Goal: Transaction & Acquisition: Purchase product/service

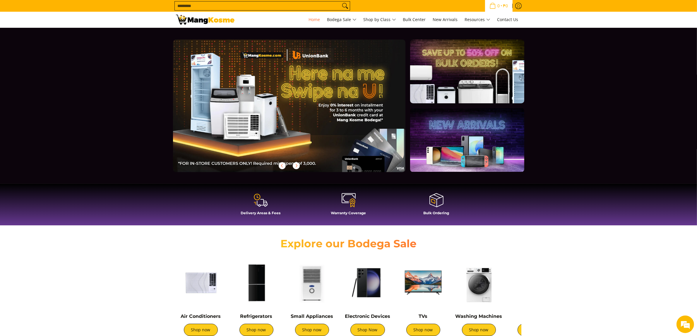
click at [492, 3] on icon "Cart" at bounding box center [493, 5] width 6 height 6
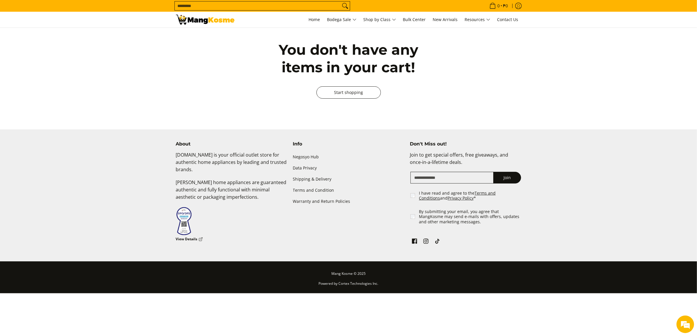
click at [333, 92] on link "Start shopping" at bounding box center [349, 92] width 64 height 12
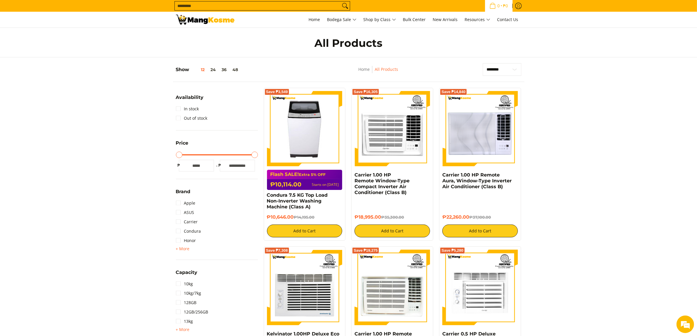
click at [504, 5] on span "₱0" at bounding box center [506, 6] width 7 height 4
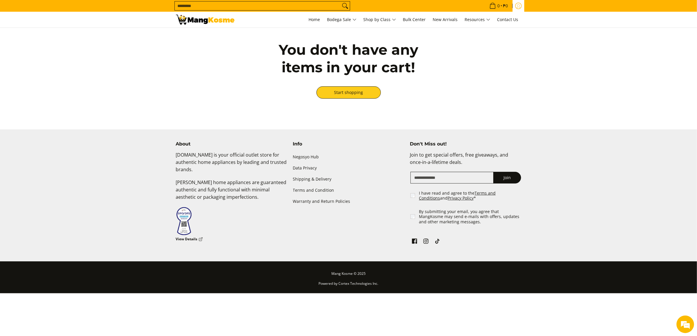
click at [520, 8] on icon "Log in" at bounding box center [518, 6] width 6 height 6
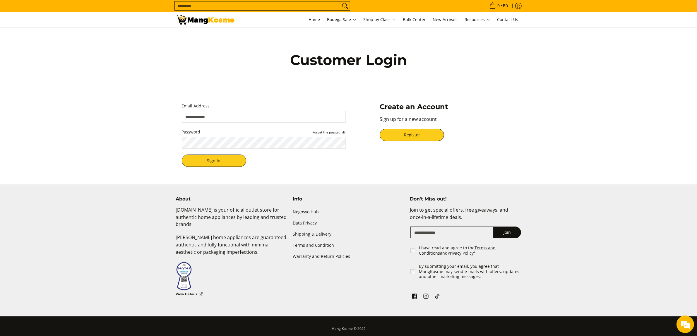
click at [315, 221] on link "Data Privacy" at bounding box center [348, 223] width 111 height 11
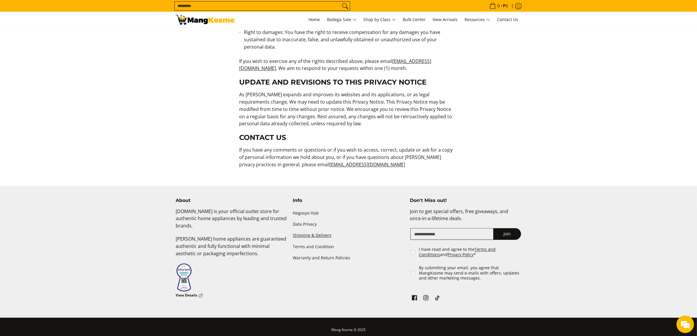
scroll to position [1427, 0]
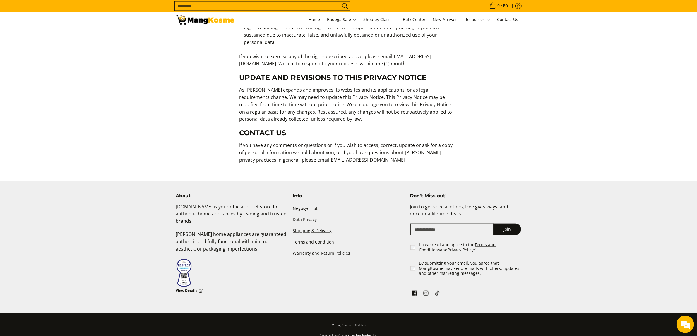
click at [317, 225] on link "Shipping & Delivery" at bounding box center [348, 230] width 111 height 11
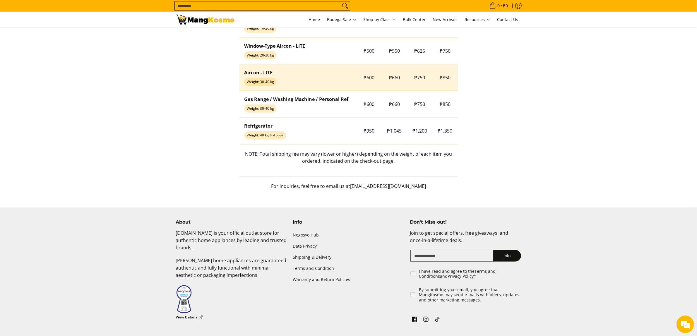
scroll to position [592, 0]
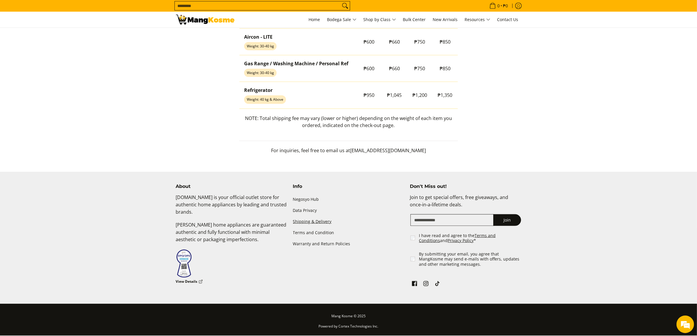
click at [324, 223] on link "Shipping & Delivery" at bounding box center [348, 221] width 111 height 11
click at [319, 232] on link "Terms and Condition" at bounding box center [348, 232] width 111 height 11
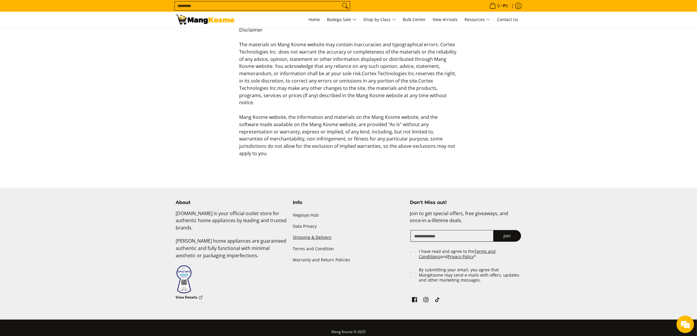
scroll to position [287, 0]
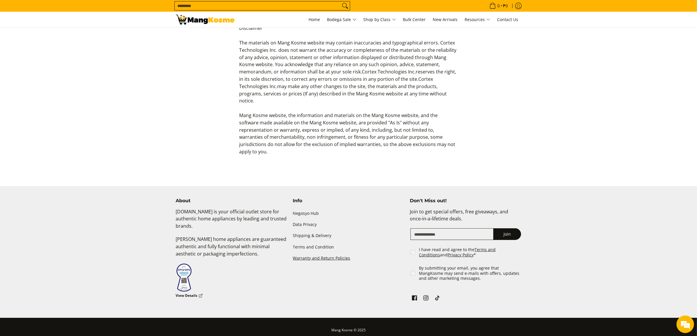
click at [322, 253] on link "Warranty and Return Policies" at bounding box center [348, 258] width 111 height 11
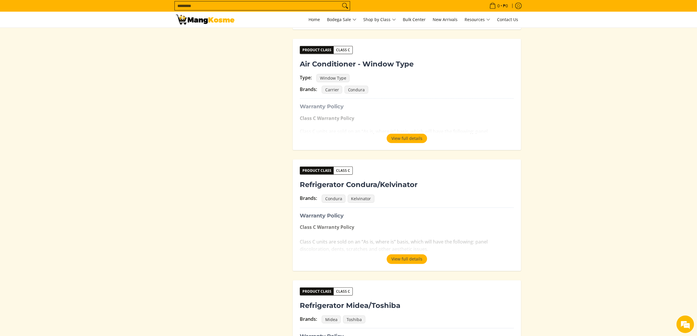
scroll to position [293, 0]
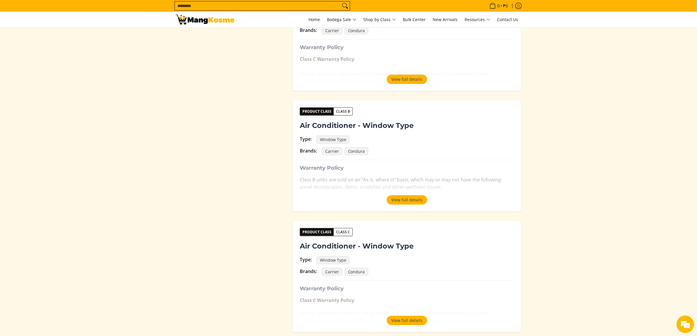
click at [207, 21] on img at bounding box center [205, 20] width 59 height 10
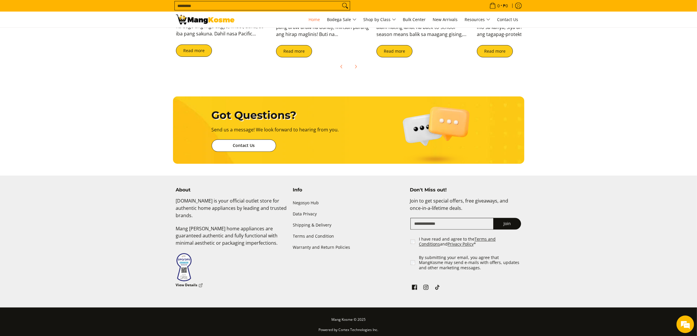
scroll to position [0, 466]
click at [326, 245] on link "Warranty and Return Policies" at bounding box center [348, 247] width 111 height 11
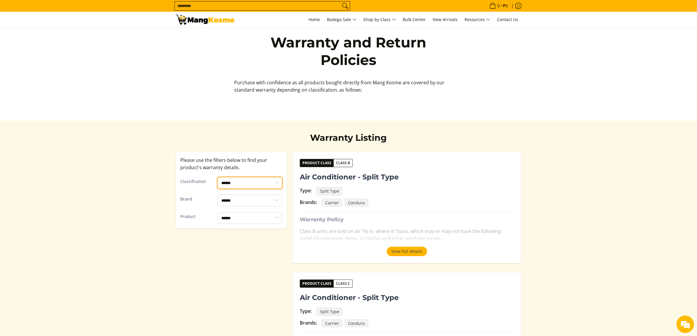
click at [264, 183] on select "****** ******* *******" at bounding box center [250, 183] width 65 height 12
click at [219, 24] on img at bounding box center [205, 20] width 59 height 10
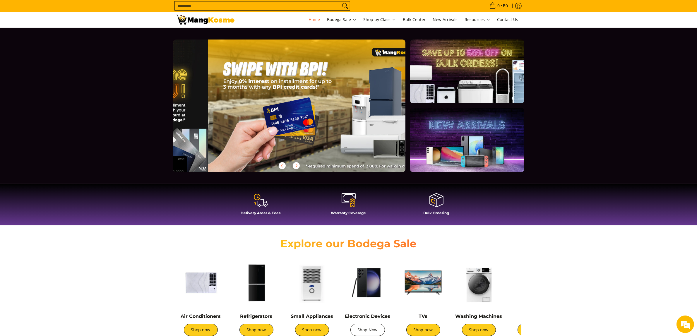
scroll to position [0, 698]
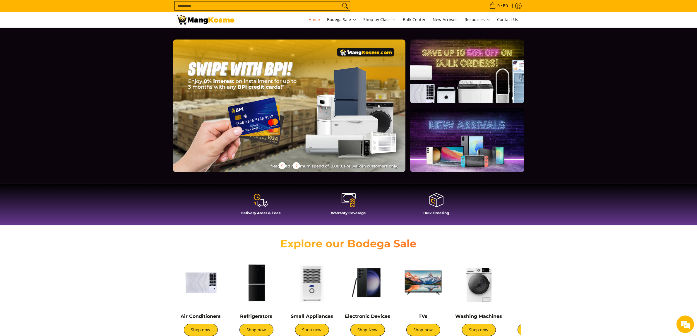
click at [496, 245] on div "Explore our Bodega Sale" at bounding box center [348, 243] width 351 height 24
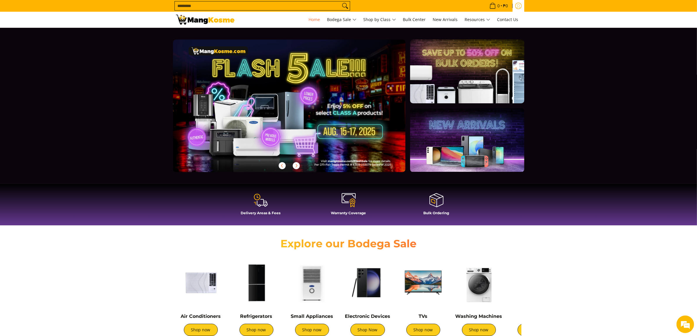
scroll to position [0, 0]
click at [505, 20] on span "Contact Us" at bounding box center [508, 20] width 21 height 6
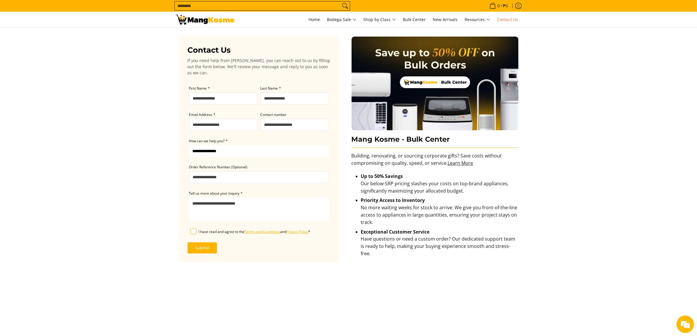
click at [119, 137] on main "Contact Us If you need help from Mang Kosme, you can reach out to us by filling…" at bounding box center [348, 244] width 697 height 432
click at [226, 99] on input "First Name *" at bounding box center [223, 99] width 69 height 12
click at [291, 99] on input "Last Name *" at bounding box center [295, 99] width 69 height 12
click at [286, 119] on div "Contact number" at bounding box center [294, 121] width 71 height 19
click at [286, 122] on input "Contact number" at bounding box center [295, 125] width 69 height 12
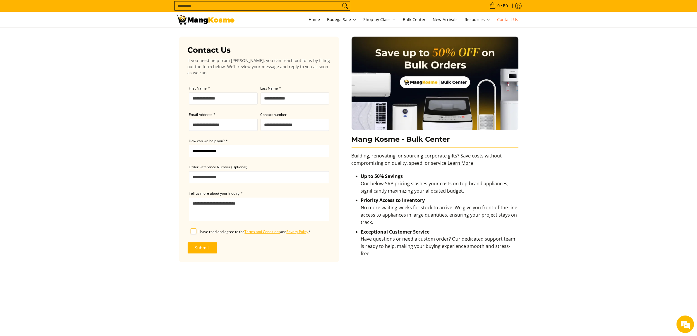
click at [252, 147] on select "**********" at bounding box center [259, 151] width 140 height 12
click at [600, 200] on main "Contact Us If you need help from Mang Kosme, you can reach out to us by filling…" at bounding box center [348, 244] width 697 height 432
click at [208, 20] on img at bounding box center [205, 20] width 59 height 10
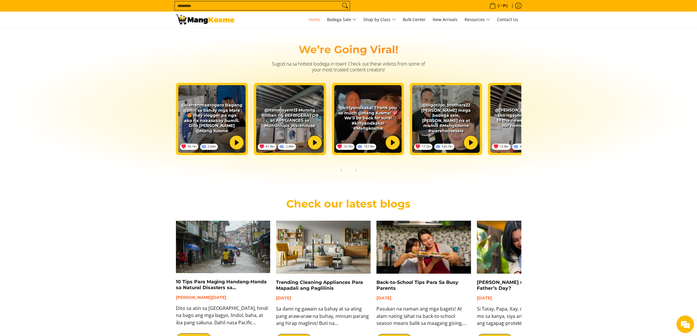
scroll to position [1038, 0]
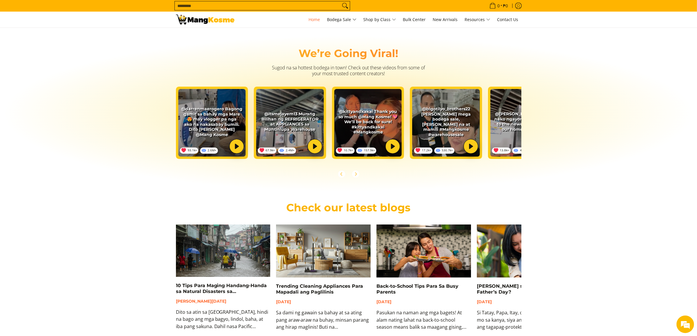
click at [197, 16] on img at bounding box center [205, 20] width 59 height 10
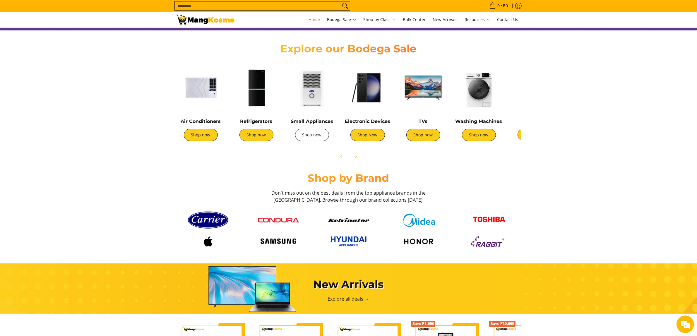
click at [309, 137] on link "Shop now" at bounding box center [312, 135] width 34 height 12
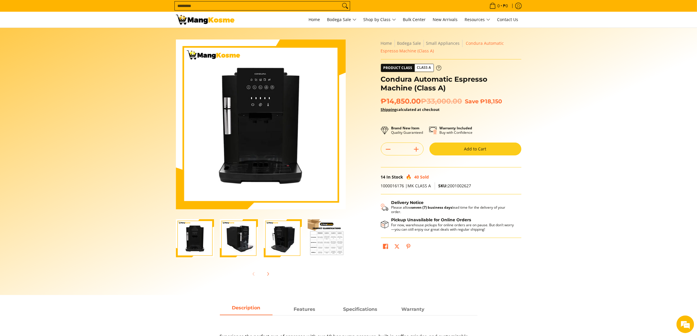
click at [424, 67] on span "Class A" at bounding box center [424, 67] width 19 height 7
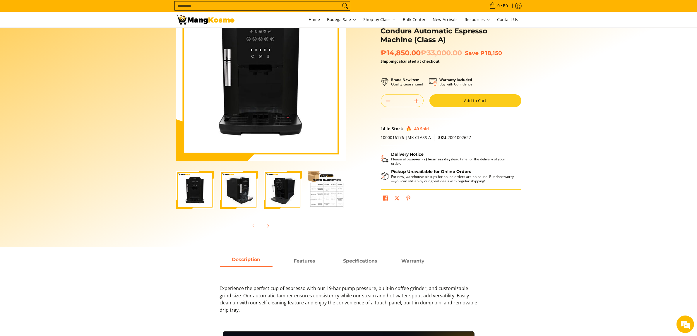
scroll to position [49, 0]
click at [317, 190] on img "Condura Automatic Espresso Machine (Class A)-4" at bounding box center [327, 190] width 38 height 38
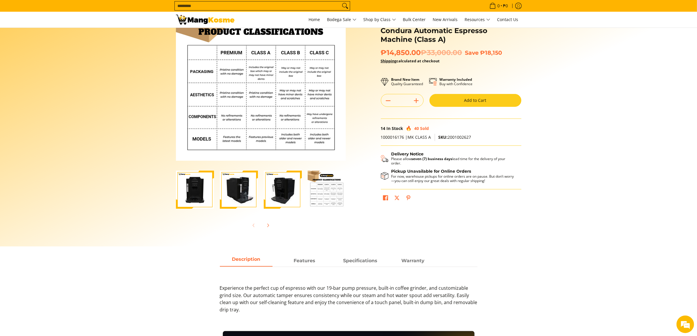
click at [484, 217] on div "Skip to Main Content Enable zoom Disable zoom Enable zoom Disable zoom Enable z…" at bounding box center [348, 116] width 351 height 250
click at [334, 191] on img "Condura Automatic Espresso Machine (Class A)-4" at bounding box center [327, 190] width 38 height 38
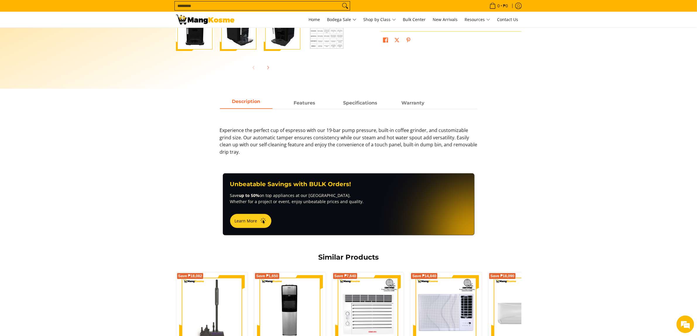
scroll to position [109, 0]
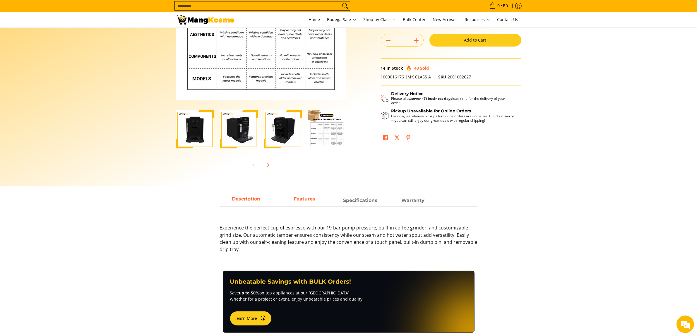
click at [320, 199] on span "Features" at bounding box center [305, 200] width 53 height 11
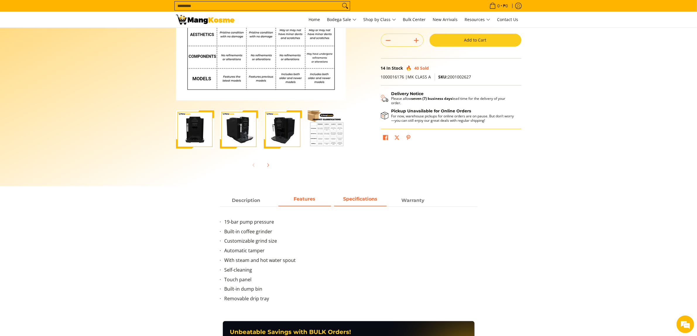
click at [348, 199] on strong "Specifications" at bounding box center [360, 199] width 34 height 6
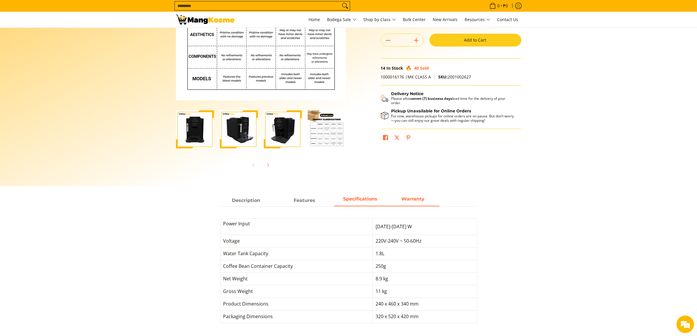
drag, startPoint x: 385, startPoint y: 199, endPoint x: 389, endPoint y: 199, distance: 3.8
click at [385, 199] on span "Specifications" at bounding box center [360, 200] width 53 height 11
click at [414, 201] on span "Warranty" at bounding box center [413, 200] width 53 height 11
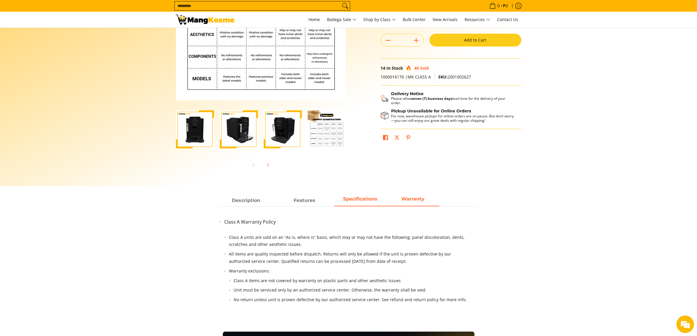
click at [359, 201] on strong "Specifications" at bounding box center [360, 199] width 34 height 6
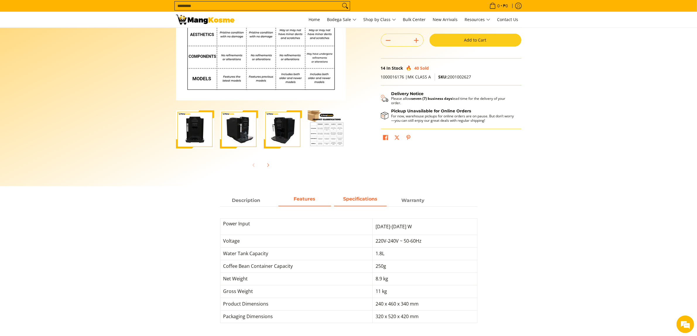
click at [316, 201] on span "Features" at bounding box center [305, 200] width 53 height 11
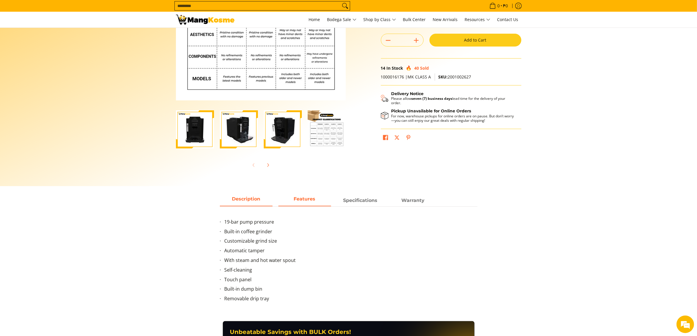
click at [268, 201] on span "Description" at bounding box center [246, 200] width 53 height 11
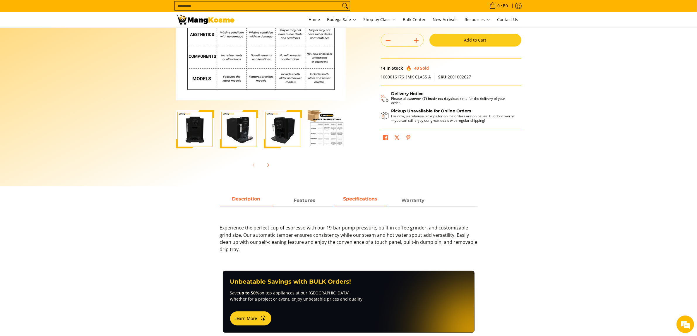
click at [341, 202] on span "Specifications" at bounding box center [360, 200] width 53 height 11
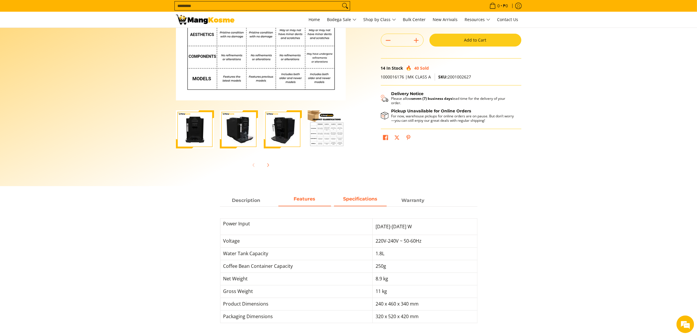
click at [313, 202] on span "Features" at bounding box center [305, 200] width 53 height 11
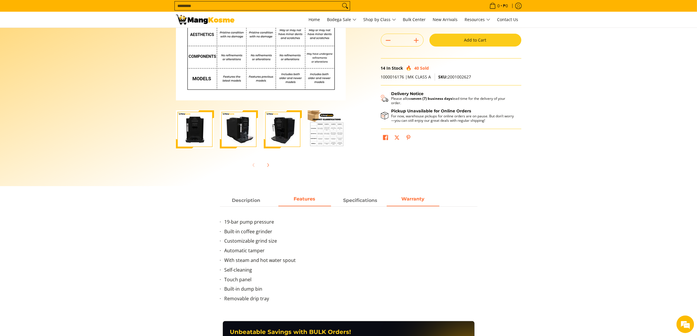
click at [414, 203] on span "Warranty" at bounding box center [413, 200] width 53 height 11
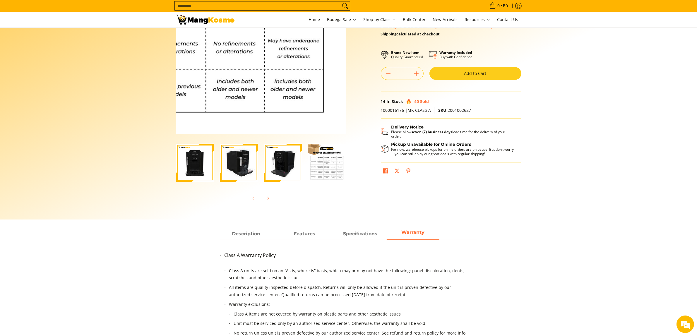
scroll to position [0, 0]
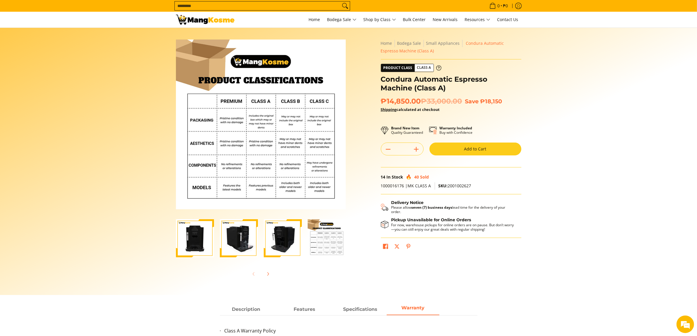
click at [190, 240] on img "Condura Automatic Espresso Machine (Class A)-1" at bounding box center [195, 238] width 38 height 38
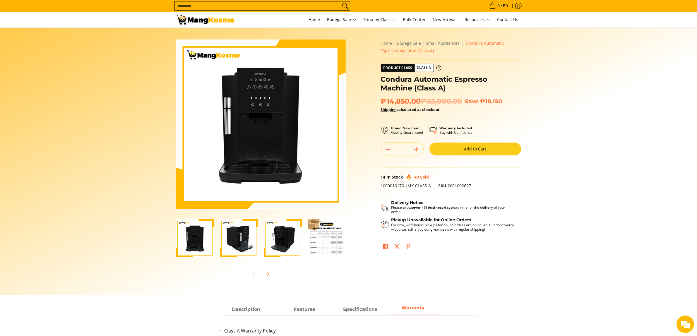
click at [238, 240] on img "Condura Automatic Espresso Machine (Class A)-2" at bounding box center [239, 238] width 38 height 38
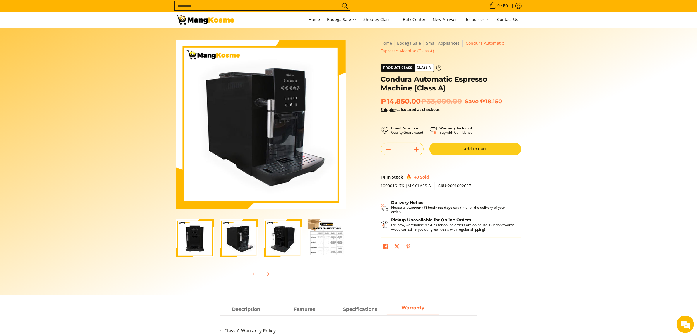
click at [274, 239] on img "Condura Automatic Espresso Machine (Class A)-3" at bounding box center [283, 238] width 38 height 38
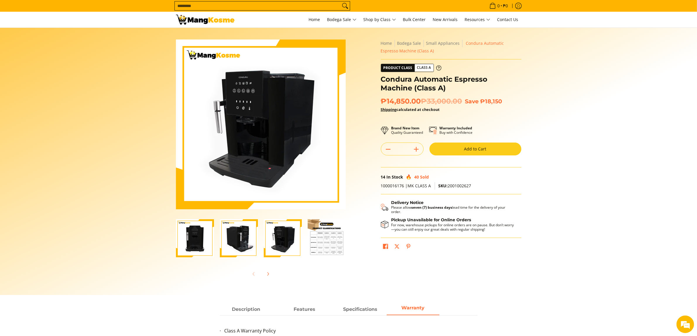
click at [224, 238] on img "Condura Automatic Espresso Machine (Class A)-2" at bounding box center [239, 238] width 38 height 38
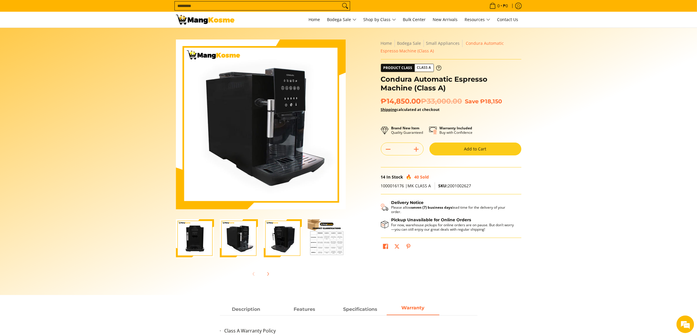
click at [187, 237] on img "Condura Automatic Espresso Machine (Class A)-1" at bounding box center [195, 238] width 38 height 38
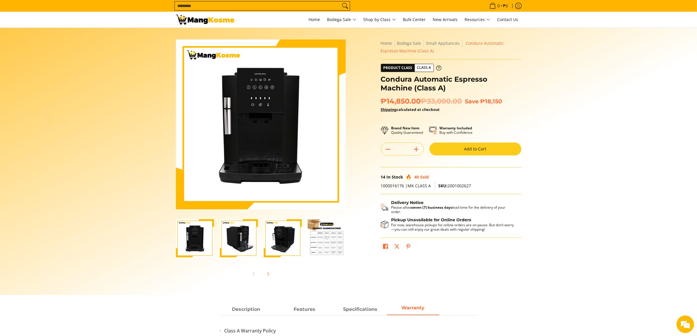
click at [226, 240] on img "Condura Automatic Espresso Machine (Class A)-2" at bounding box center [239, 238] width 38 height 38
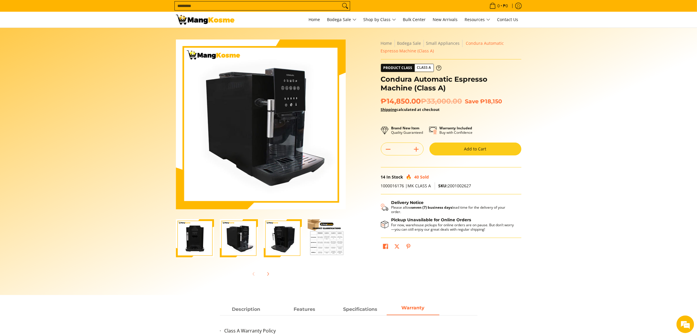
click at [268, 240] on img "Condura Automatic Espresso Machine (Class A)-3" at bounding box center [283, 238] width 38 height 38
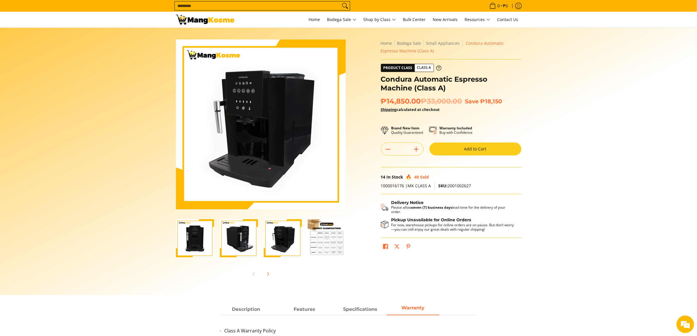
click at [194, 245] on img "Condura Automatic Espresso Machine (Class A)-1" at bounding box center [195, 238] width 38 height 38
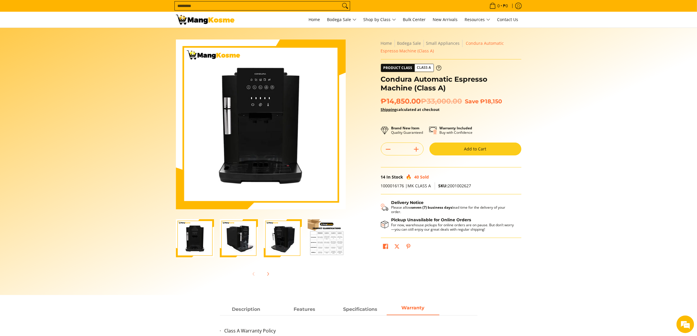
click at [236, 245] on img "Condura Automatic Espresso Machine (Class A)-2" at bounding box center [239, 238] width 38 height 38
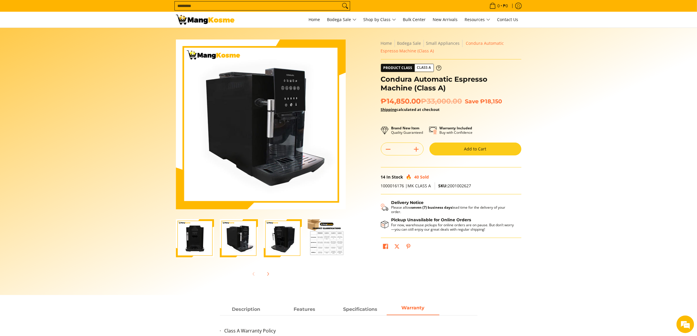
click at [269, 240] on img "Condura Automatic Espresso Machine (Class A)-3" at bounding box center [283, 238] width 38 height 38
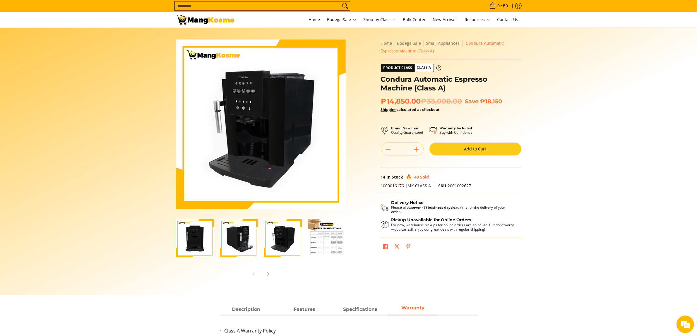
click at [234, 240] on img "Condura Automatic Espresso Machine (Class A)-2" at bounding box center [239, 238] width 38 height 38
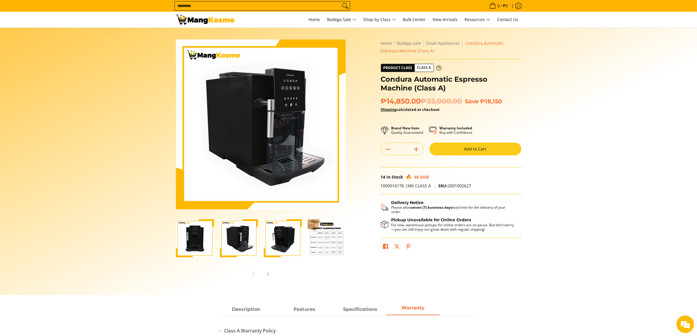
drag, startPoint x: 200, startPoint y: 240, endPoint x: 209, endPoint y: 240, distance: 8.5
click at [201, 240] on img "Condura Automatic Espresso Machine (Class A)-1" at bounding box center [195, 238] width 38 height 38
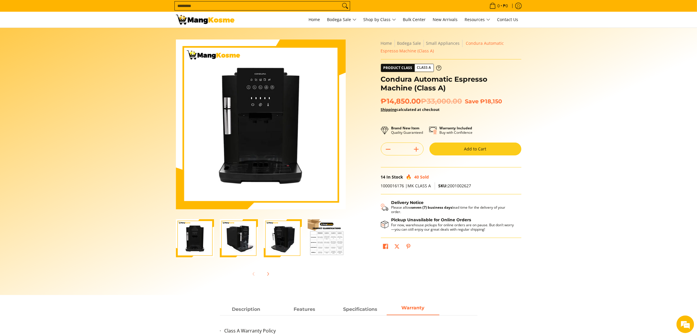
click at [293, 240] on img "Condura Automatic Espresso Machine (Class A)-3" at bounding box center [283, 238] width 38 height 38
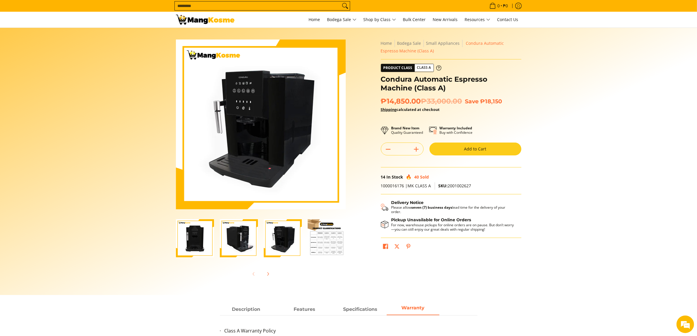
click at [245, 241] on img "Condura Automatic Espresso Machine (Class A)-2" at bounding box center [239, 238] width 38 height 38
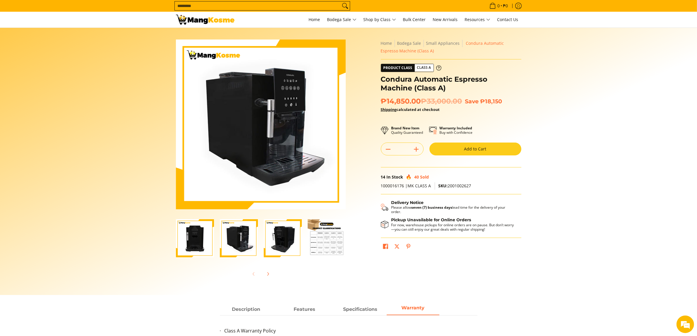
click at [201, 242] on img "Condura Automatic Espresso Machine (Class A)-1" at bounding box center [195, 238] width 38 height 38
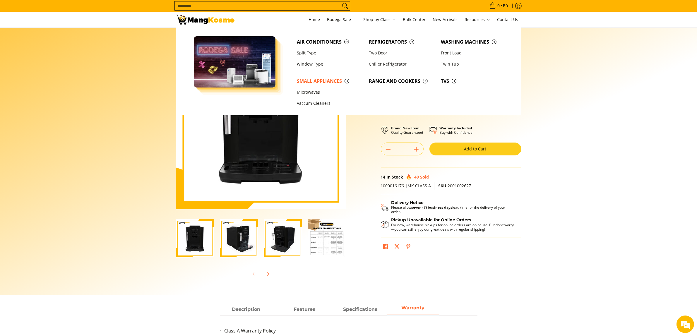
click at [595, 92] on section "Skip to Main Content Enable zoom Disable zoom Enable zoom Disable zoom Enable z…" at bounding box center [348, 161] width 697 height 267
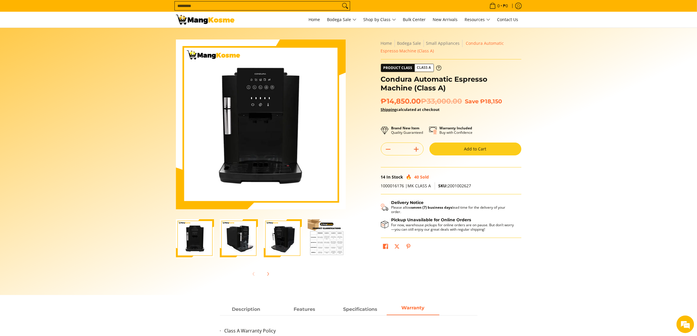
click at [418, 151] on icon "Add" at bounding box center [416, 149] width 8 height 8
click at [389, 149] on icon "Subtract" at bounding box center [388, 149] width 8 height 8
click at [467, 153] on button "Add to Cart" at bounding box center [476, 149] width 92 height 13
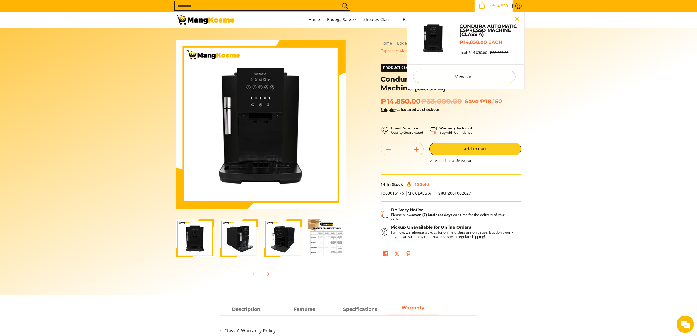
click at [518, 18] on button "Close pop up" at bounding box center [517, 19] width 9 height 9
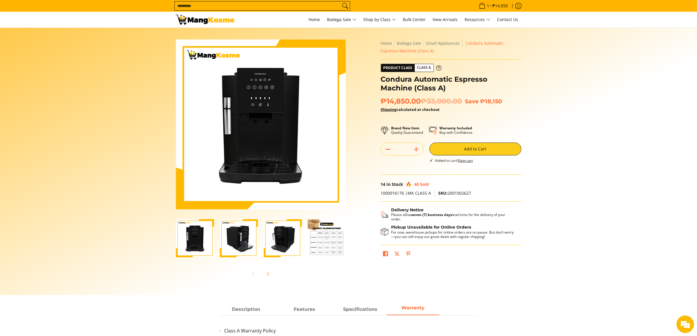
click at [391, 150] on icon "Subtract" at bounding box center [388, 149] width 8 height 8
click at [567, 122] on section "Skip to Main Content Enable zoom Disable zoom Enable zoom Disable zoom Enable z…" at bounding box center [348, 161] width 697 height 267
click at [416, 147] on icon "Add" at bounding box center [416, 149] width 8 height 8
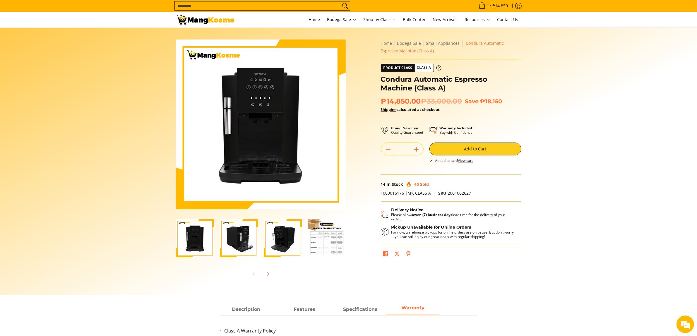
click at [416, 147] on icon "Add" at bounding box center [416, 149] width 8 height 8
type input "*"
click at [449, 146] on button "Add to Cart" at bounding box center [476, 149] width 92 height 13
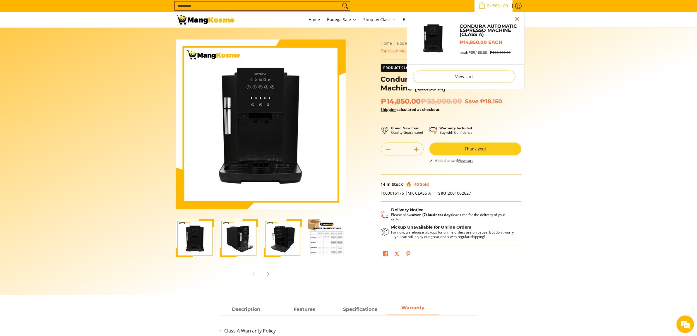
click at [491, 8] on span "6 • ₱89,100" at bounding box center [493, 6] width 33 height 6
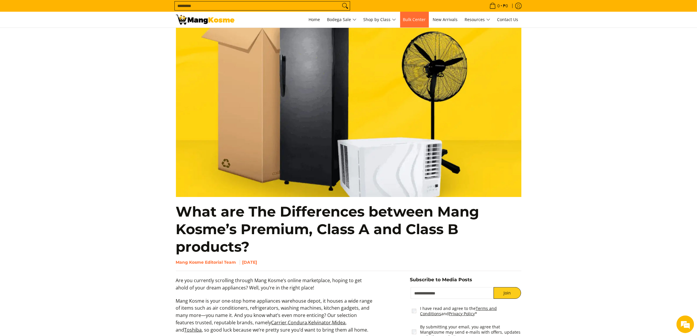
scroll to position [49, 0]
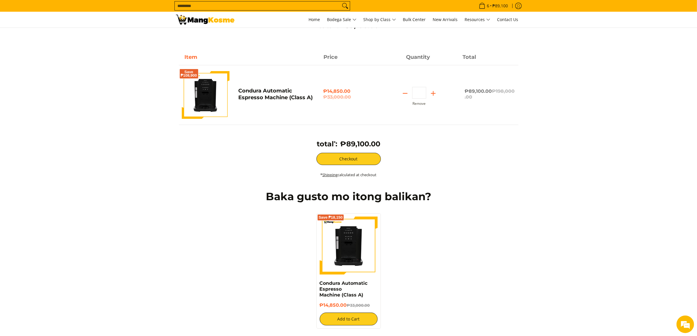
click at [206, 104] on img at bounding box center [206, 95] width 48 height 48
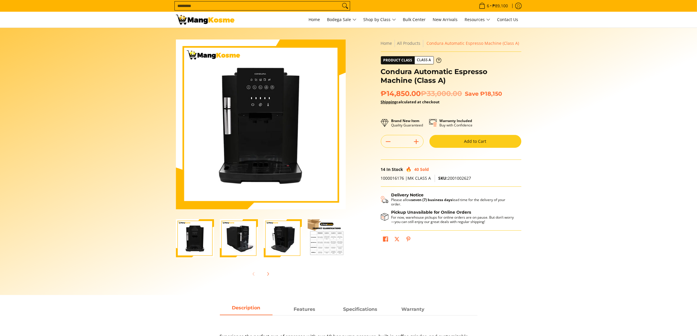
click at [331, 245] on img "Condura Automatic Espresso Machine (Class A)-4" at bounding box center [327, 238] width 38 height 38
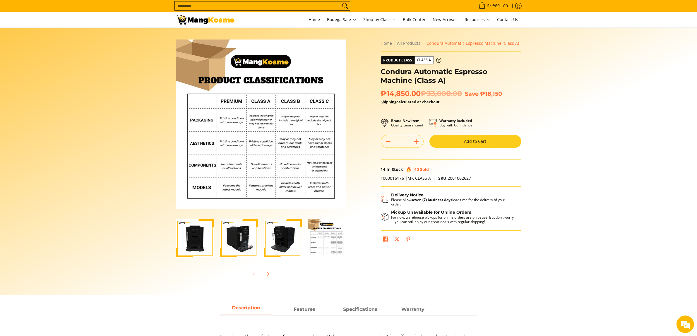
click at [285, 243] on img "Condura Automatic Espresso Machine (Class A)-3" at bounding box center [283, 238] width 38 height 38
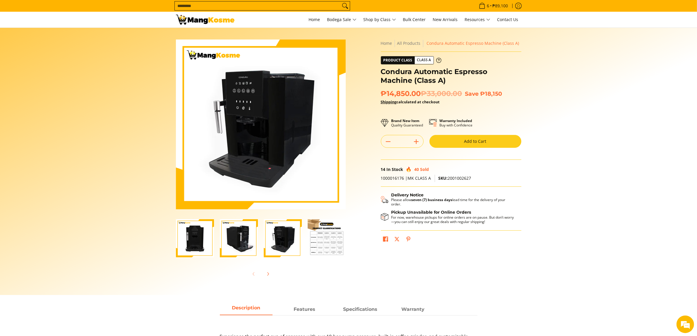
click at [234, 240] on img "Condura Automatic Espresso Machine (Class A)-2" at bounding box center [239, 238] width 38 height 38
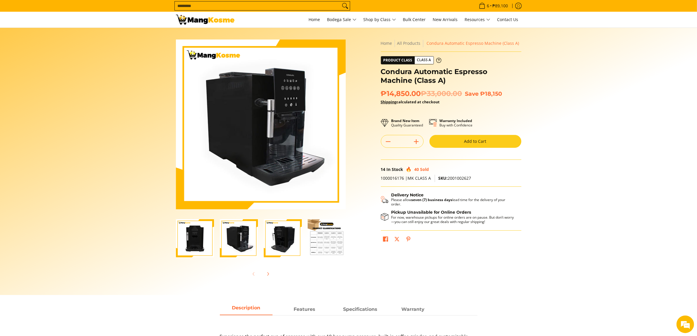
click at [201, 240] on img "Condura Automatic Espresso Machine (Class A)-1" at bounding box center [195, 238] width 38 height 38
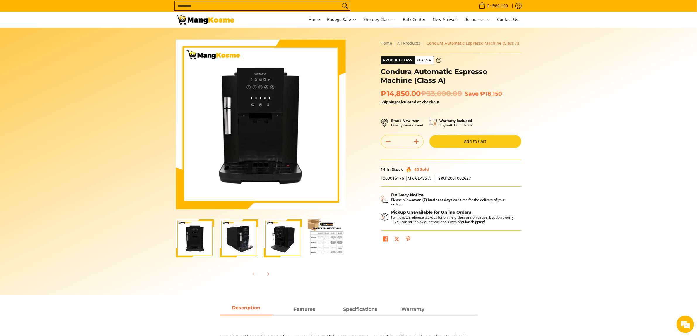
click at [315, 238] on img "Condura Automatic Espresso Machine (Class A)-4" at bounding box center [327, 238] width 38 height 38
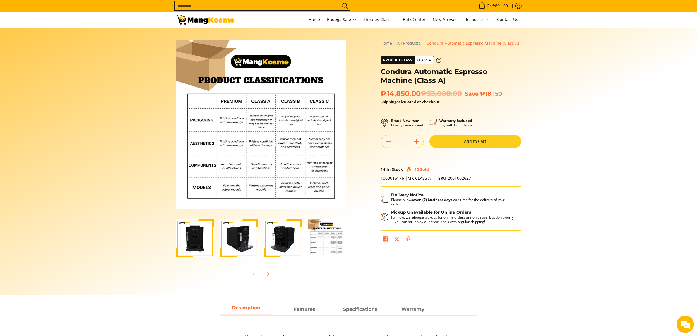
click at [274, 239] on img "Condura Automatic Espresso Machine (Class A)-3" at bounding box center [283, 238] width 38 height 38
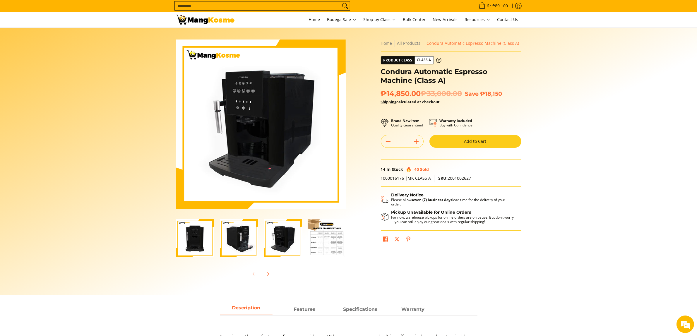
click at [236, 240] on img "Condura Automatic Espresso Machine (Class A)-2" at bounding box center [239, 238] width 38 height 38
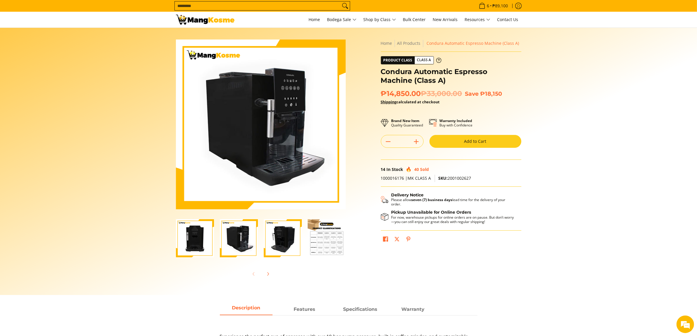
drag, startPoint x: 291, startPoint y: 239, endPoint x: 254, endPoint y: 240, distance: 36.6
click at [289, 239] on img "Condura Automatic Espresso Machine (Class A)-3" at bounding box center [283, 238] width 38 height 38
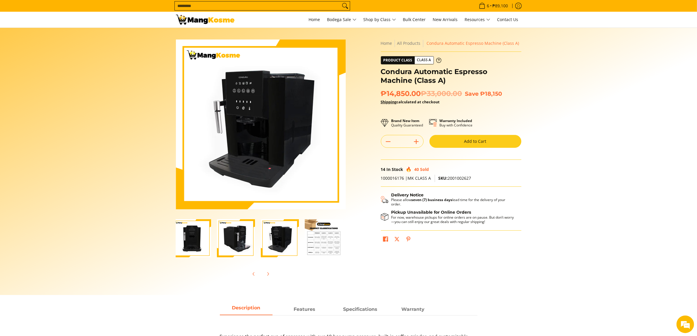
drag, startPoint x: 186, startPoint y: 242, endPoint x: 197, endPoint y: 242, distance: 11.1
click at [185, 242] on img "Condura Automatic Espresso Machine (Class A)-1" at bounding box center [192, 238] width 38 height 38
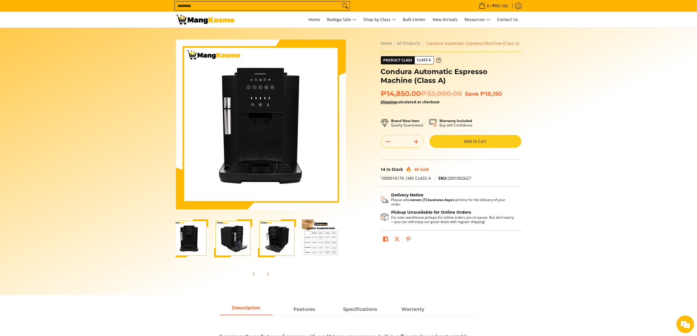
click at [307, 245] on img "Condura Automatic Espresso Machine (Class A)-4" at bounding box center [321, 238] width 38 height 38
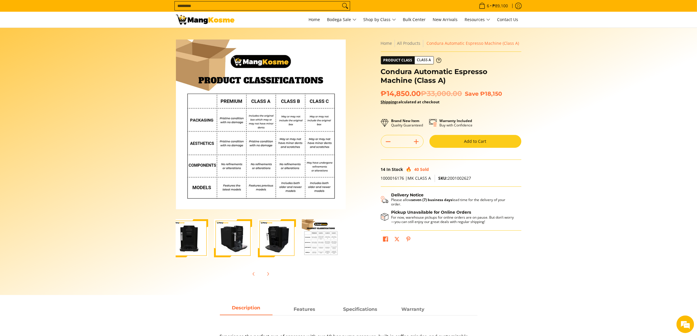
scroll to position [0, 0]
click at [194, 238] on img "Condura Automatic Espresso Machine (Class A)-1" at bounding box center [189, 238] width 38 height 38
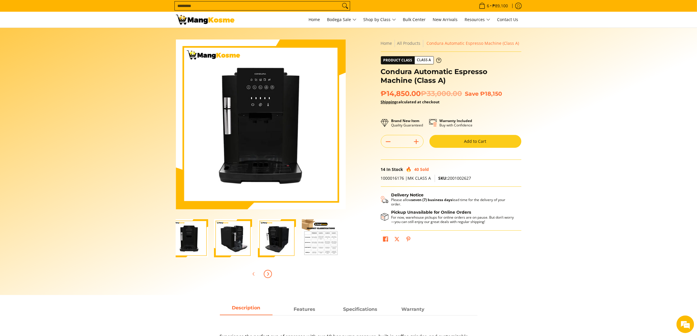
click at [267, 271] on span "Next" at bounding box center [267, 274] width 7 height 7
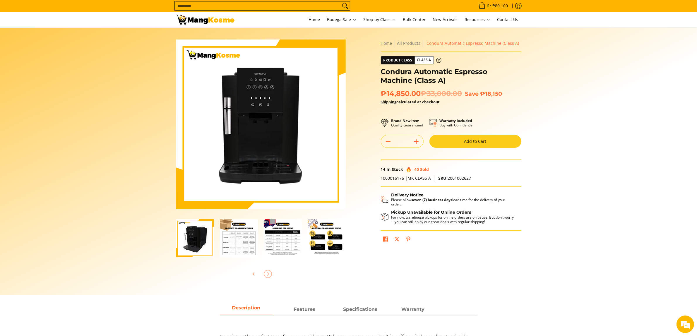
click at [267, 270] on div at bounding box center [261, 274] width 170 height 13
click at [312, 252] on img "general-warranty-guide-infographic-mang-kosme" at bounding box center [327, 238] width 38 height 38
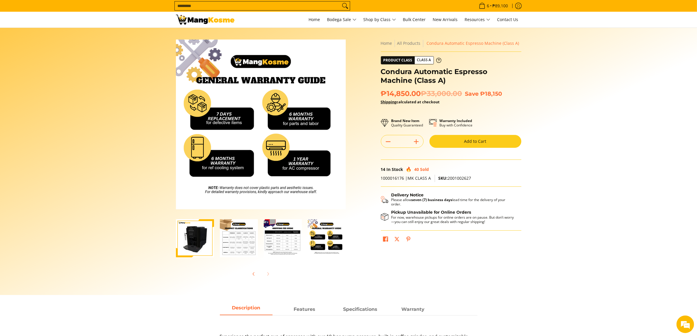
click at [276, 233] on img "mang-kosme-shipping-fee-guide-infographic" at bounding box center [283, 238] width 38 height 38
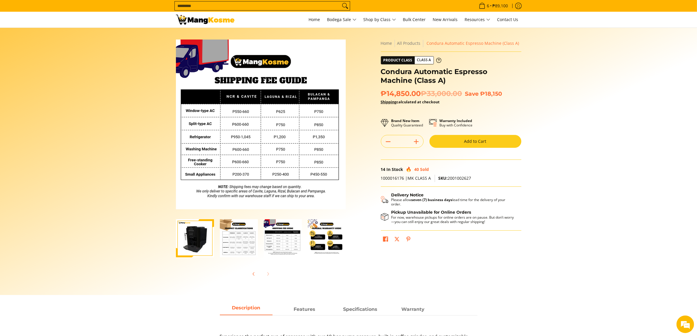
click at [245, 230] on img "Condura Automatic Espresso Machine (Class A)-4" at bounding box center [239, 238] width 38 height 38
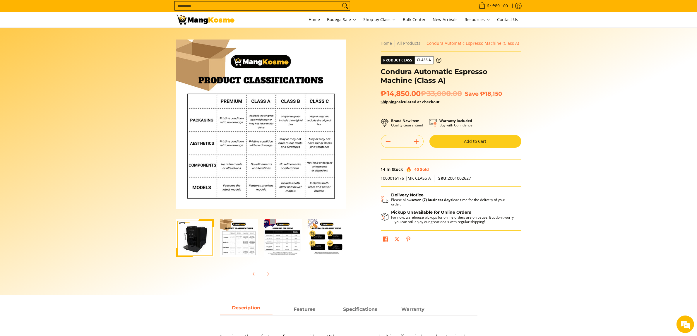
click at [271, 235] on img "mang-kosme-shipping-fee-guide-infographic" at bounding box center [283, 238] width 38 height 38
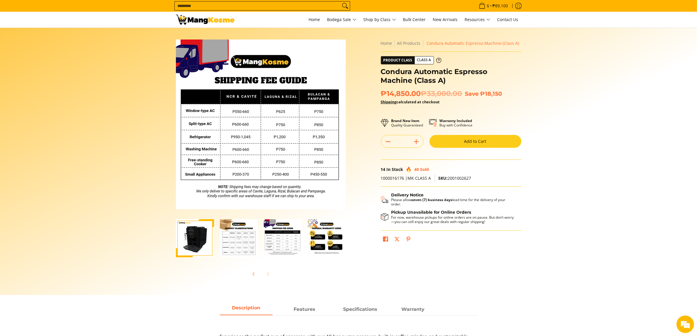
click at [239, 238] on img "Condura Automatic Espresso Machine (Class A)-4" at bounding box center [239, 238] width 38 height 38
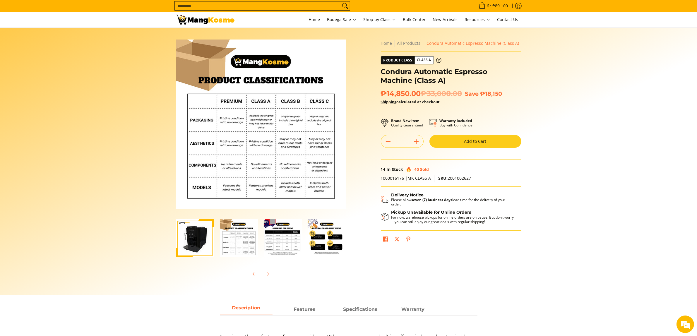
click at [286, 242] on img "mang-kosme-shipping-fee-guide-infographic" at bounding box center [283, 238] width 38 height 38
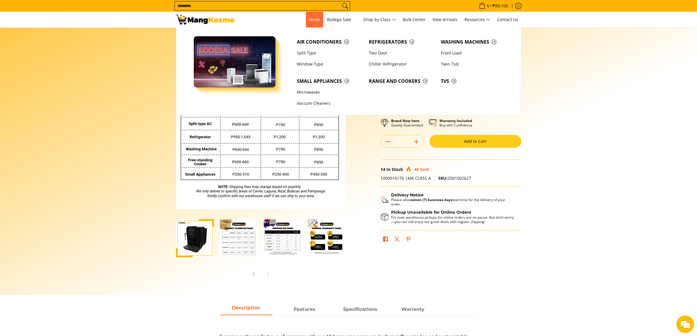
click at [312, 20] on span "Home" at bounding box center [314, 20] width 11 height 6
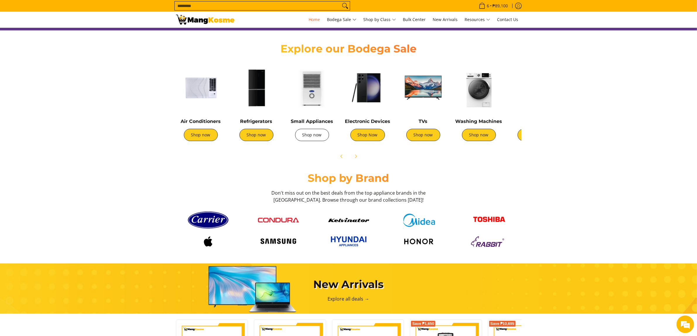
click at [311, 141] on link "Shop now" at bounding box center [312, 135] width 34 height 12
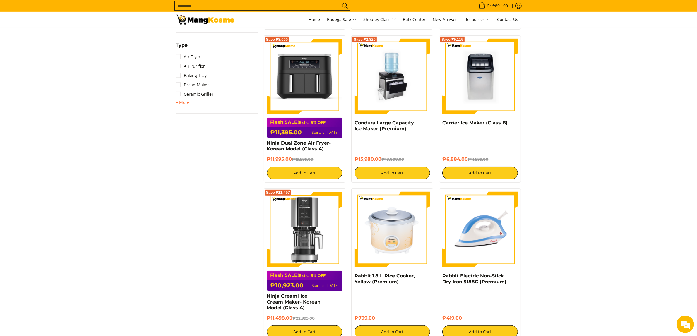
scroll to position [402, 0]
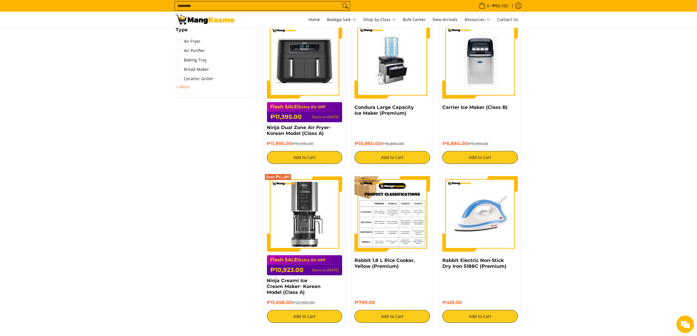
click at [383, 205] on img at bounding box center [393, 214] width 76 height 76
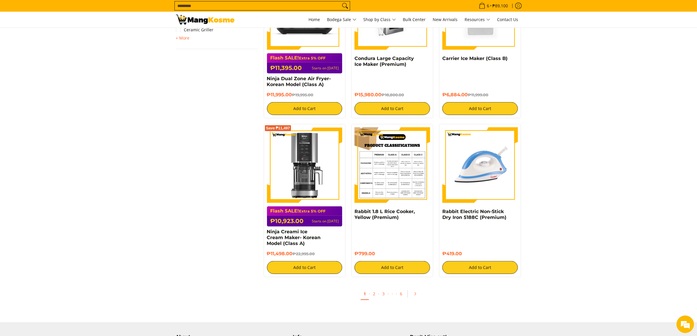
click at [387, 195] on img at bounding box center [393, 165] width 76 height 76
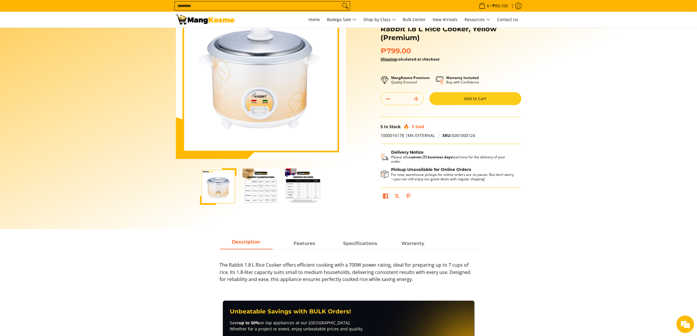
scroll to position [49, 0]
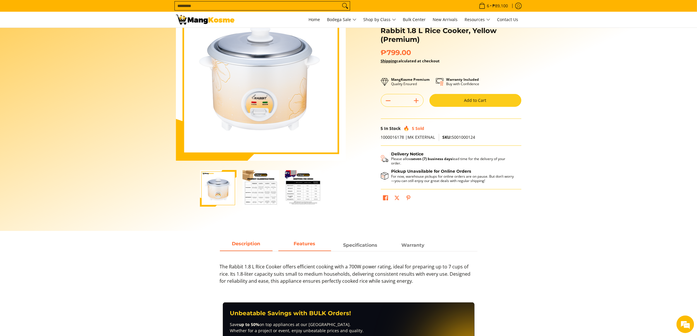
click at [305, 247] on span "Features" at bounding box center [305, 245] width 53 height 11
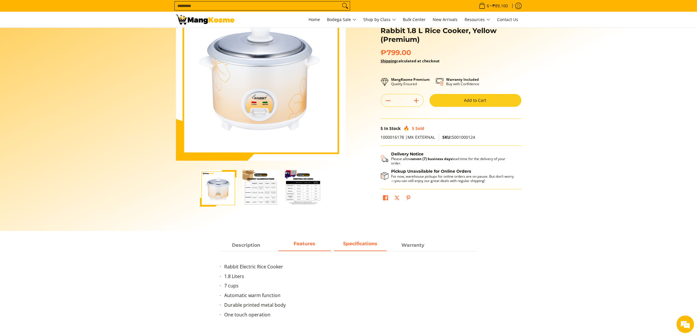
click at [347, 245] on strong "Specifications" at bounding box center [360, 244] width 34 height 6
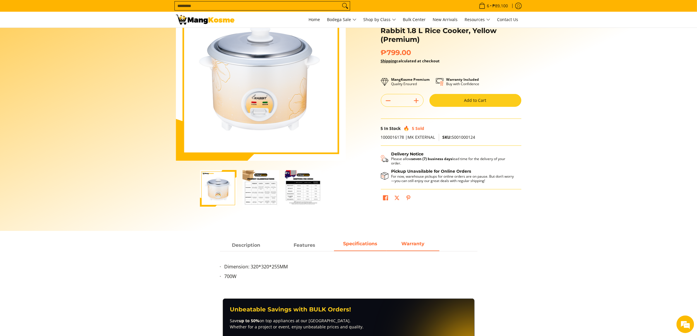
click at [399, 245] on span "Warranty" at bounding box center [413, 245] width 53 height 11
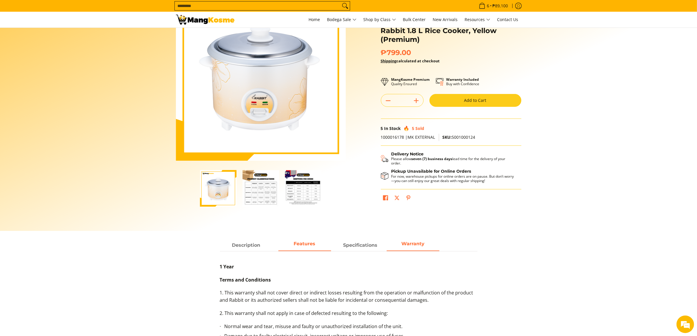
drag, startPoint x: 356, startPoint y: 245, endPoint x: 329, endPoint y: 246, distance: 26.4
click at [355, 245] on strong "Specifications" at bounding box center [360, 245] width 34 height 6
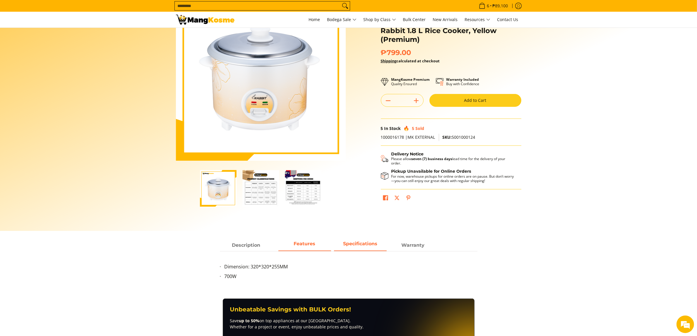
click at [304, 247] on span "Features" at bounding box center [305, 245] width 53 height 11
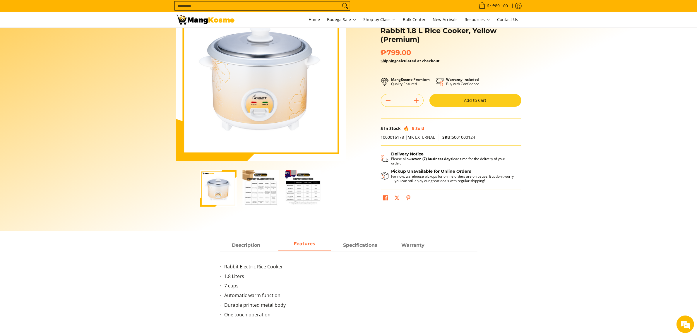
click at [254, 251] on div "Rabbit Electric Rice Cooker 1.8 Liters 7 cups Automatic warm function Durable p…" at bounding box center [349, 288] width 258 height 74
click at [370, 245] on strong "Specifications" at bounding box center [360, 244] width 34 height 6
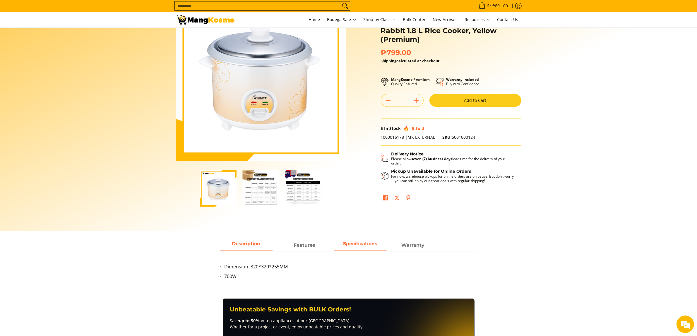
click at [246, 244] on span "Description" at bounding box center [246, 245] width 53 height 11
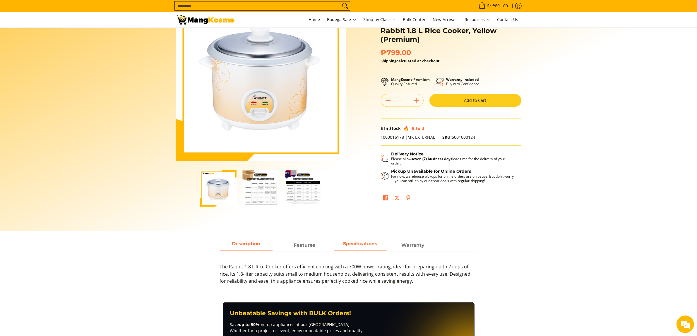
click at [338, 246] on span "Specifications" at bounding box center [360, 245] width 53 height 11
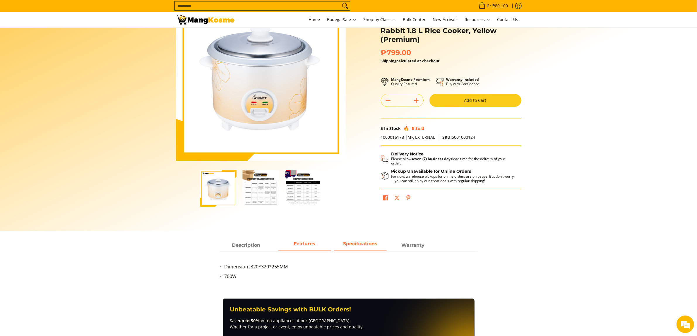
click at [316, 247] on span "Features" at bounding box center [305, 245] width 53 height 11
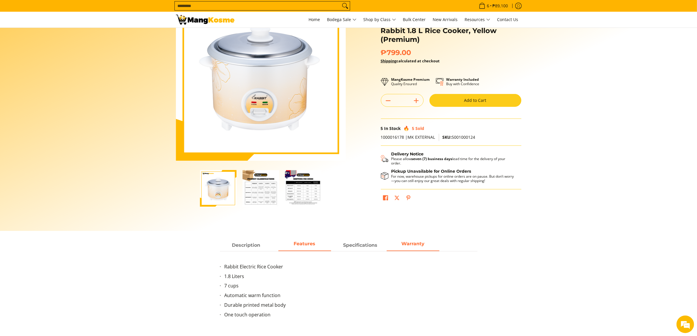
drag, startPoint x: 363, startPoint y: 242, endPoint x: 388, endPoint y: 246, distance: 25.0
click at [363, 242] on strong "Specifications" at bounding box center [360, 245] width 34 height 6
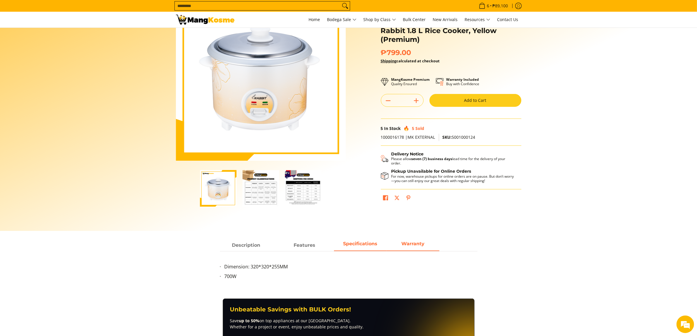
click at [406, 246] on span "Warranty" at bounding box center [413, 245] width 53 height 11
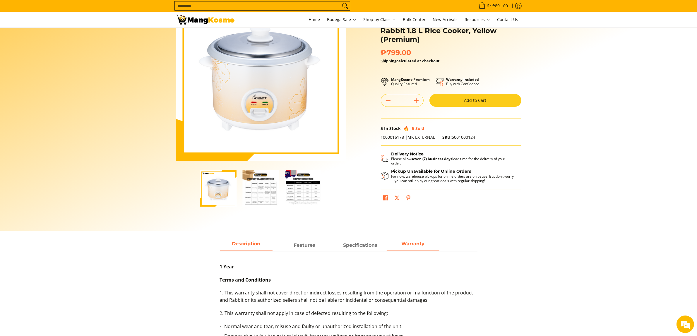
click at [254, 242] on span "Description" at bounding box center [246, 245] width 53 height 11
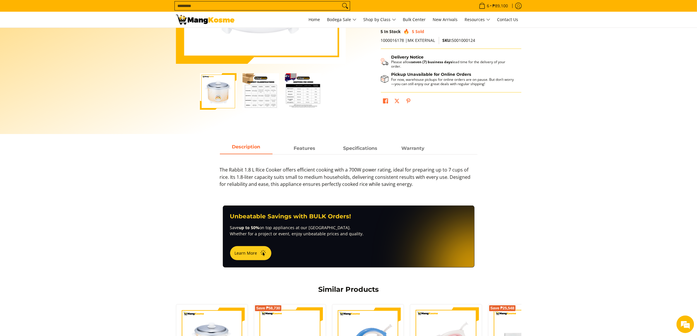
scroll to position [146, 0]
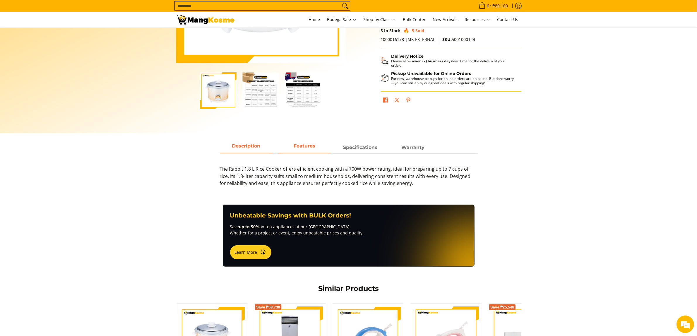
click at [310, 149] on span "Features" at bounding box center [305, 147] width 53 height 11
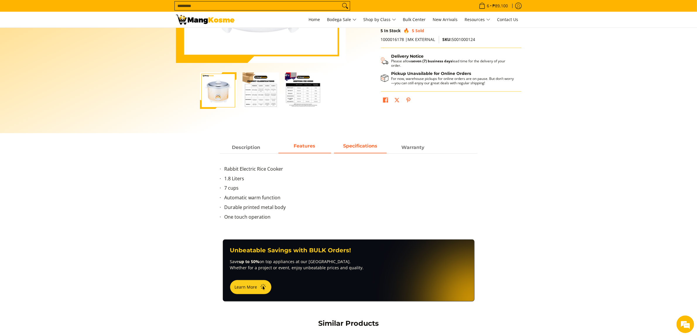
click at [353, 146] on strong "Specifications" at bounding box center [360, 146] width 34 height 6
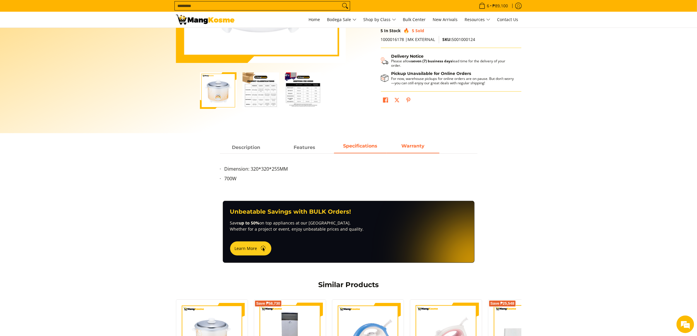
click at [405, 147] on span "Warranty" at bounding box center [413, 147] width 53 height 11
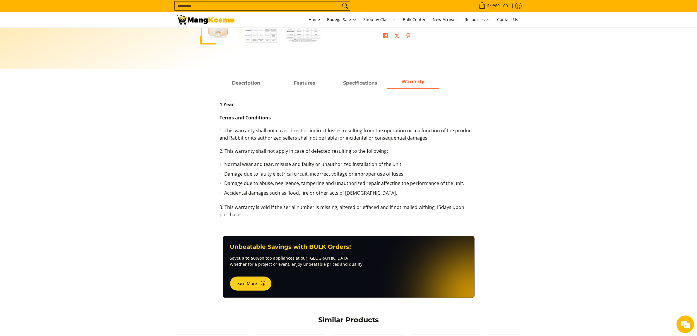
scroll to position [195, 0]
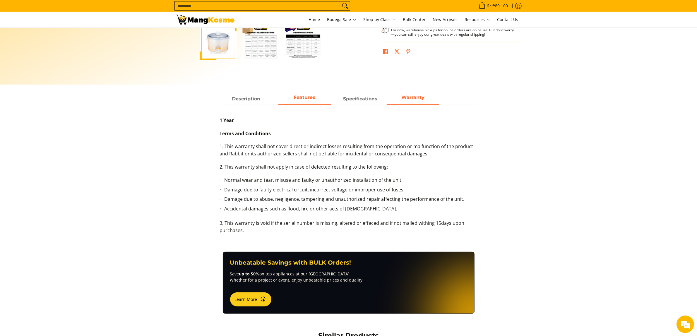
drag, startPoint x: 368, startPoint y: 97, endPoint x: 314, endPoint y: 101, distance: 54.6
click at [368, 97] on strong "Specifications" at bounding box center [360, 99] width 34 height 6
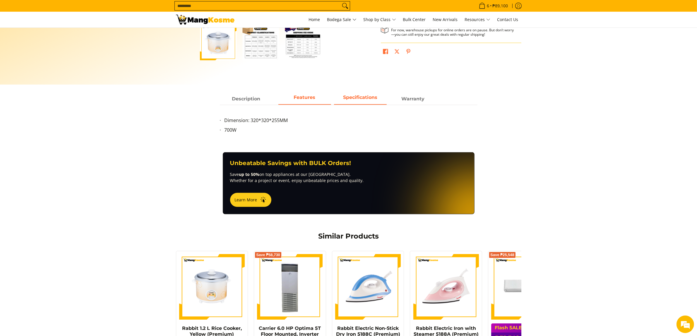
click at [307, 101] on span "Features" at bounding box center [305, 99] width 53 height 11
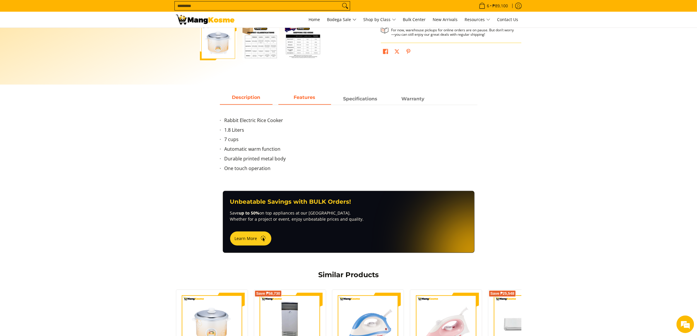
click at [252, 101] on span "Description" at bounding box center [246, 99] width 53 height 11
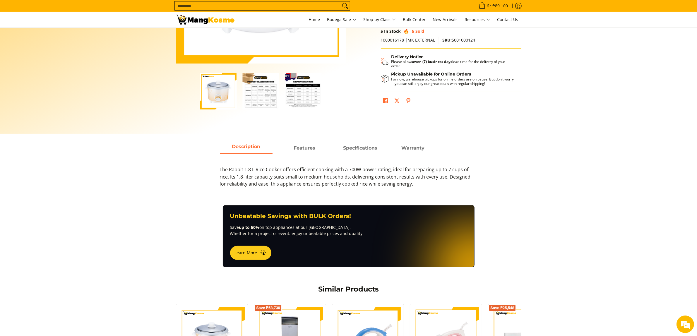
scroll to position [146, 0]
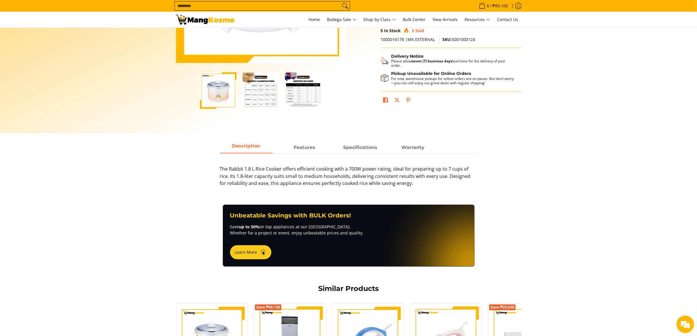
click at [304, 158] on div "The Rabbit 1.8 L Rice Cooker offers efficient cooking with a 700W power rating,…" at bounding box center [349, 173] width 258 height 40
click at [304, 154] on div "The Rabbit 1.8 L Rice Cooker offers efficient cooking with a 700W power rating,…" at bounding box center [349, 173] width 258 height 40
click at [305, 149] on span "Features" at bounding box center [305, 147] width 53 height 11
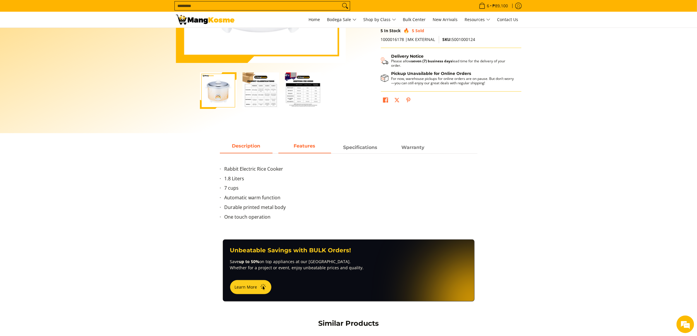
click at [251, 144] on span "Description" at bounding box center [246, 147] width 53 height 11
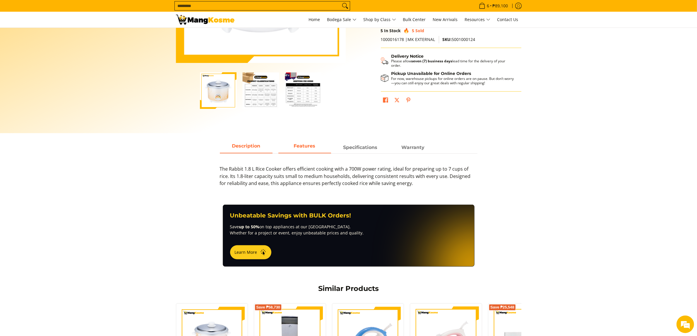
click at [301, 143] on span "Features" at bounding box center [305, 147] width 53 height 11
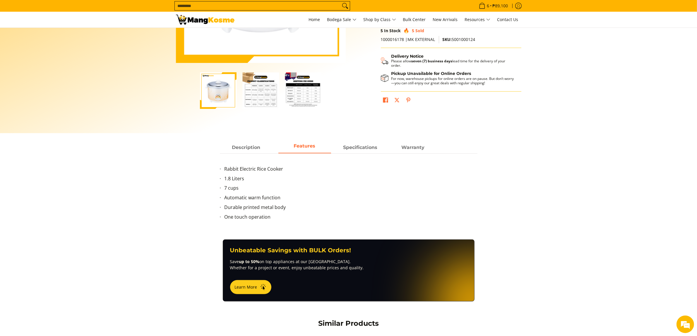
click at [358, 138] on main "Skip to Main Content Enable zoom Disable zoom Enable zoom Disable zoom Enable z…" at bounding box center [348, 197] width 697 height 632
click at [359, 143] on span "Specifications" at bounding box center [360, 147] width 53 height 11
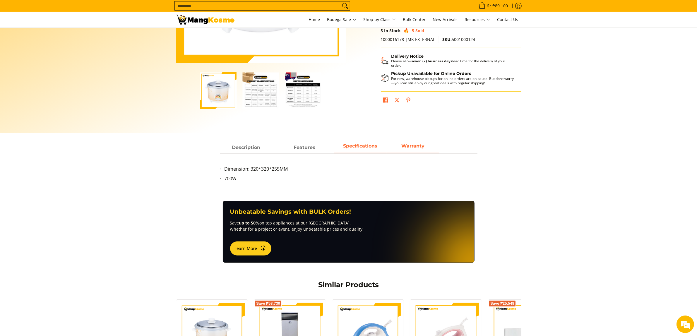
click at [414, 151] on span "Warranty" at bounding box center [413, 147] width 53 height 11
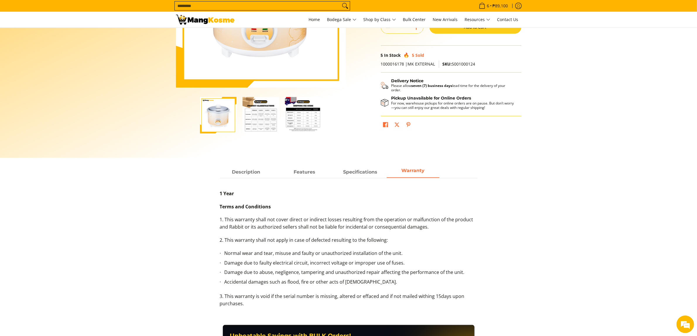
scroll to position [104, 0]
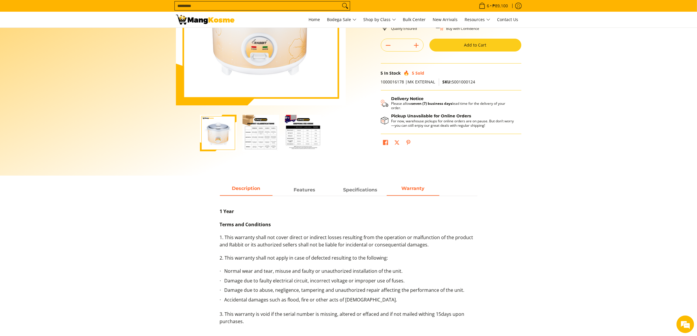
click at [246, 185] on span "Description" at bounding box center [246, 190] width 53 height 11
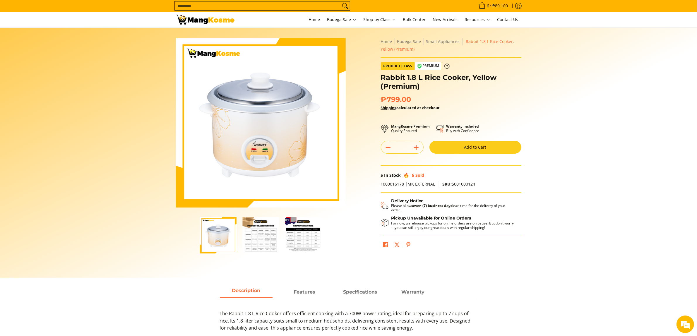
scroll to position [0, 0]
